Goal: Navigation & Orientation: Find specific page/section

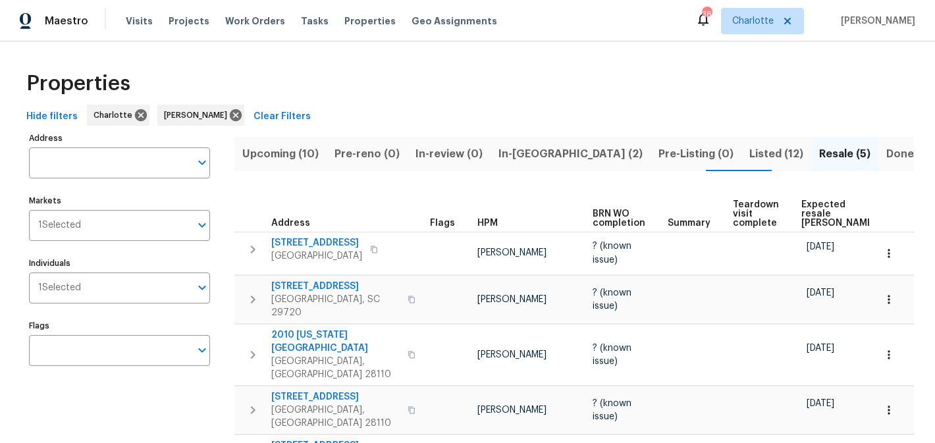
click at [258, 152] on span "Upcoming (10)" at bounding box center [280, 154] width 76 height 18
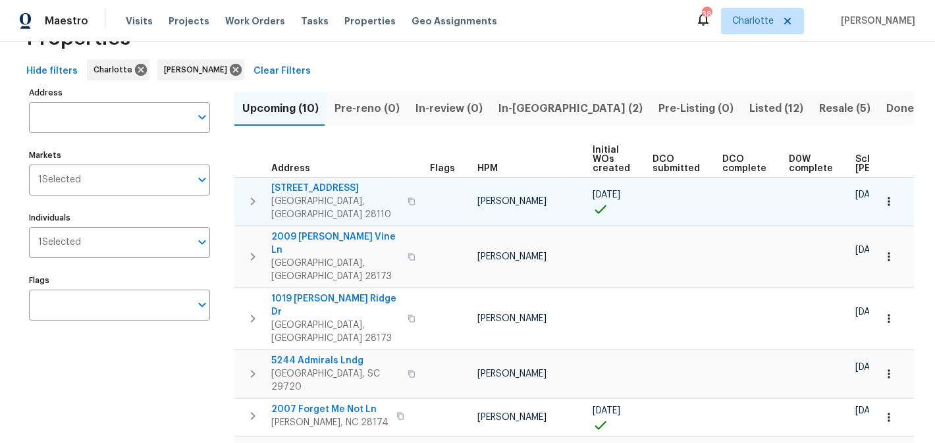
scroll to position [0, 157]
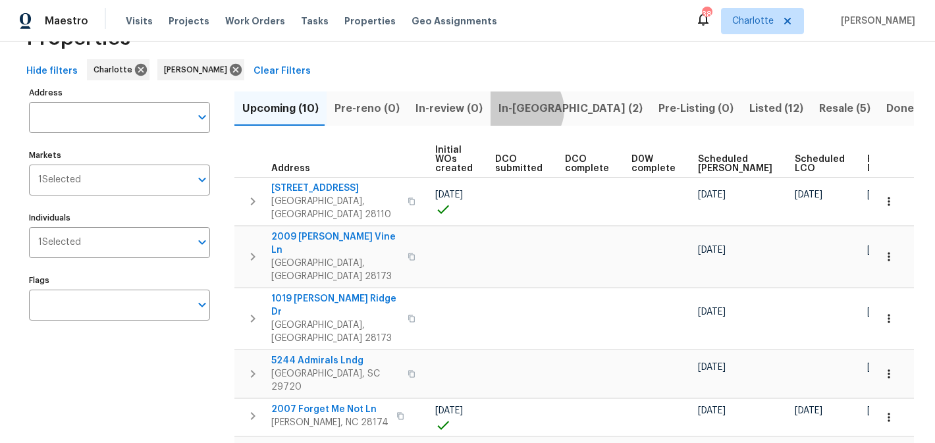
click at [512, 109] on span "In-[GEOGRAPHIC_DATA] (2)" at bounding box center [570, 108] width 144 height 18
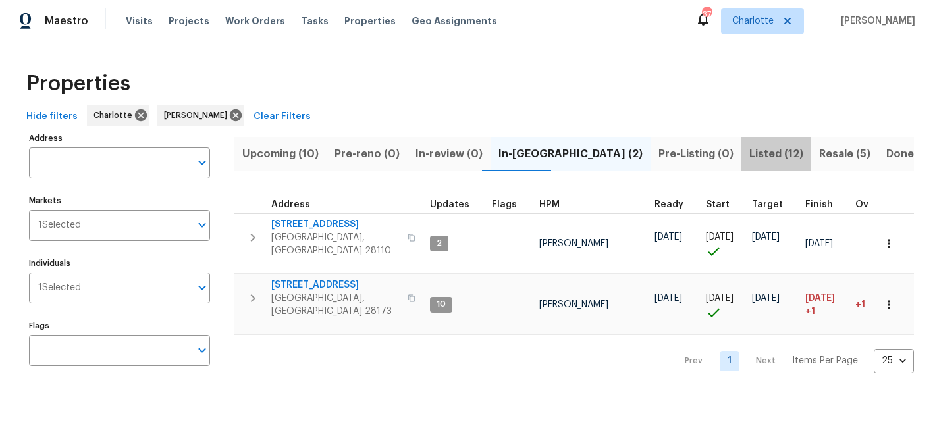
click at [749, 150] on span "Listed (12)" at bounding box center [776, 154] width 54 height 18
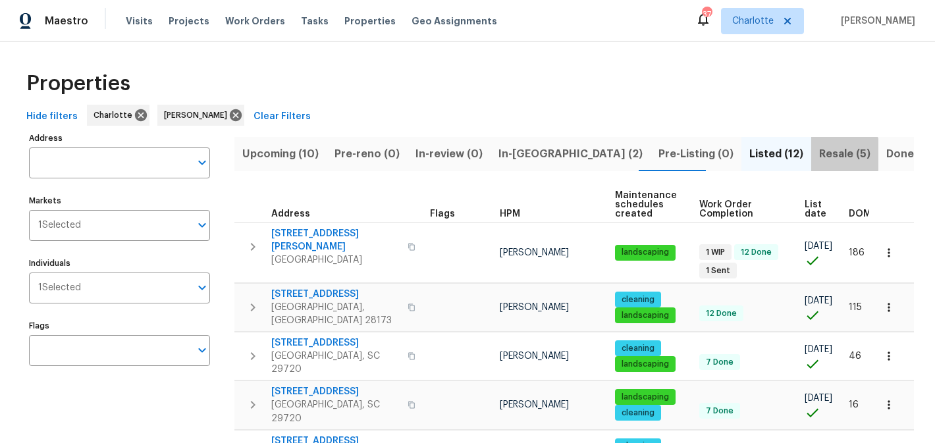
click at [819, 154] on span "Resale (5)" at bounding box center [844, 154] width 51 height 18
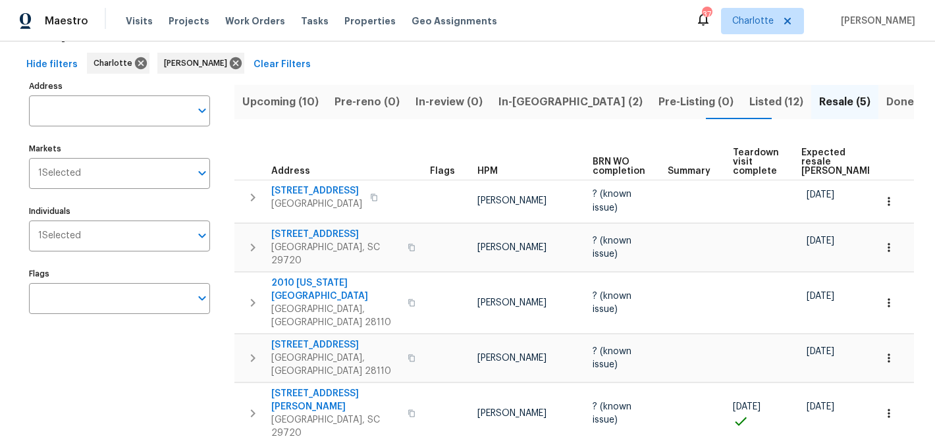
scroll to position [59, 0]
